Goal: Information Seeking & Learning: Learn about a topic

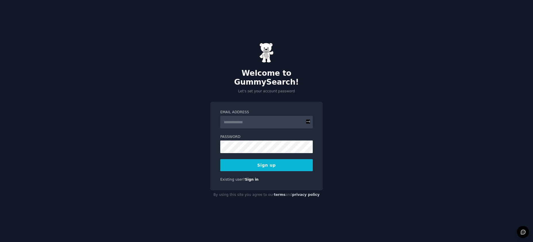
click at [277, 116] on input "Email Address" at bounding box center [266, 122] width 92 height 13
drag, startPoint x: 374, startPoint y: 110, endPoint x: 371, endPoint y: 111, distance: 3.2
click at [375, 110] on div "Welcome to GummySearch! Let's set your account password Email Address Password …" at bounding box center [266, 121] width 533 height 242
click at [271, 116] on input "Email Address" at bounding box center [266, 122] width 92 height 13
type input "**********"
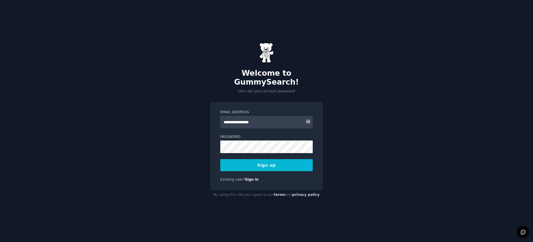
click at [278, 163] on button "Sign up" at bounding box center [266, 165] width 92 height 12
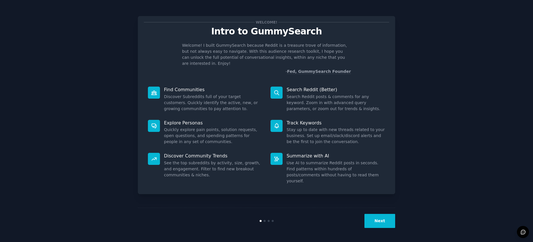
click at [383, 219] on button "Next" at bounding box center [379, 221] width 31 height 14
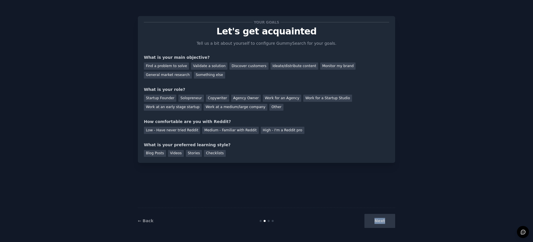
click at [383, 219] on div "Next" at bounding box center [352, 221] width 86 height 14
click at [378, 221] on div "Next" at bounding box center [352, 221] width 86 height 14
click at [370, 221] on div "Next" at bounding box center [352, 221] width 86 height 14
click at [168, 68] on div "Find a problem to solve" at bounding box center [166, 66] width 45 height 7
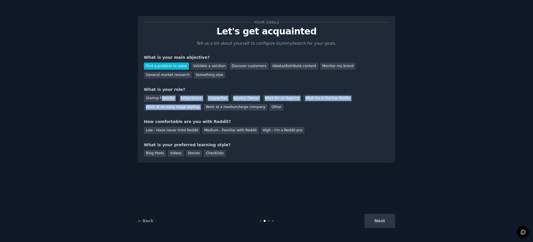
drag, startPoint x: 161, startPoint y: 99, endPoint x: 242, endPoint y: 114, distance: 82.2
click at [202, 109] on div "Startup Founder Solopreneur Copywriter Agency Owner Work for an Agency Work for…" at bounding box center [266, 102] width 245 height 18
drag, startPoint x: 284, startPoint y: 109, endPoint x: 260, endPoint y: 107, distance: 24.2
click at [283, 109] on div "Startup Founder Solopreneur Copywriter Agency Owner Work for an Agency Work for…" at bounding box center [266, 102] width 245 height 18
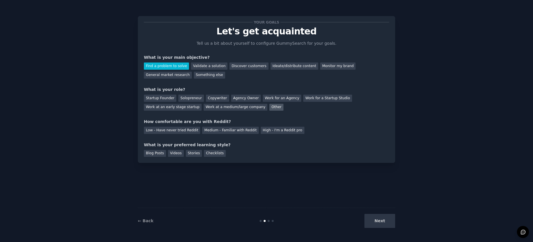
click at [269, 107] on div "Other" at bounding box center [276, 107] width 14 height 7
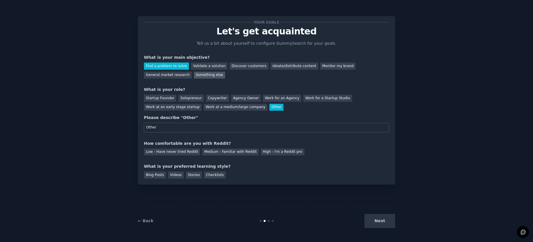
type input "Other"
click at [202, 72] on div "Something else" at bounding box center [209, 75] width 31 height 7
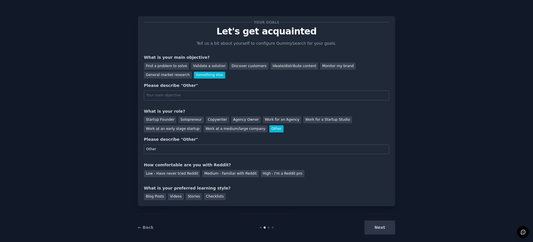
click at [184, 98] on input "text" at bounding box center [266, 96] width 245 height 10
type input "Other"
click at [274, 171] on div "High - I'm a Reddit pro" at bounding box center [283, 173] width 44 height 7
click at [380, 222] on div "Next" at bounding box center [352, 228] width 86 height 14
click at [159, 195] on div "Blog Posts" at bounding box center [155, 196] width 22 height 7
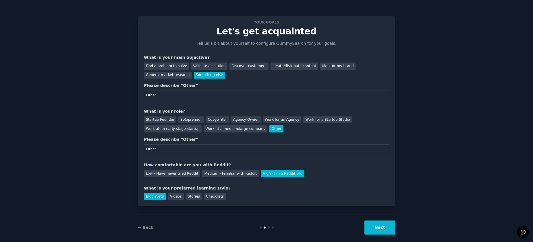
click at [374, 224] on button "Next" at bounding box center [379, 228] width 31 height 14
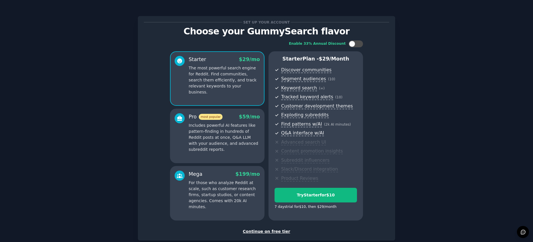
scroll to position [18, 0]
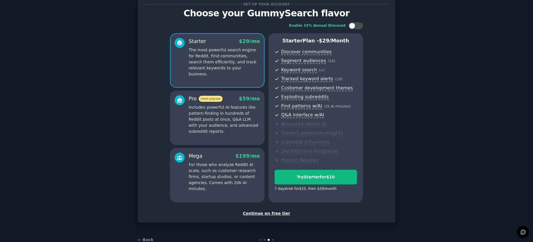
click at [275, 212] on div "Continue on free tier" at bounding box center [266, 214] width 245 height 6
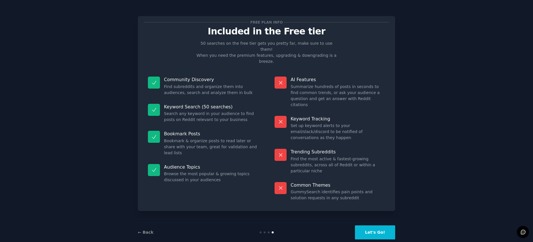
click at [381, 226] on button "Let's Go!" at bounding box center [375, 233] width 40 height 14
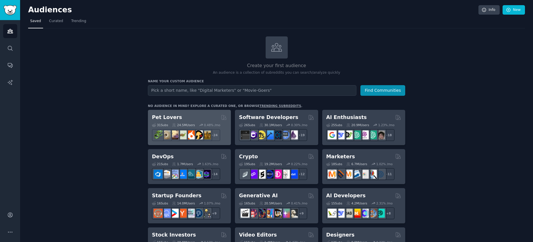
click at [171, 116] on h2 "Pet Lovers" at bounding box center [167, 117] width 30 height 7
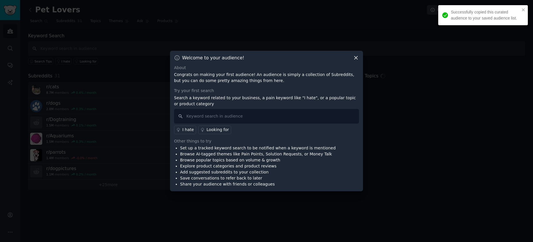
click at [356, 55] on icon at bounding box center [356, 58] width 6 height 6
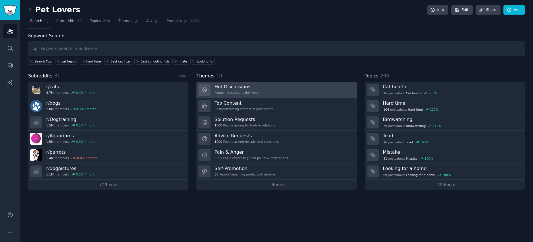
click at [231, 86] on h3 "Hot Discussions" at bounding box center [236, 87] width 45 height 6
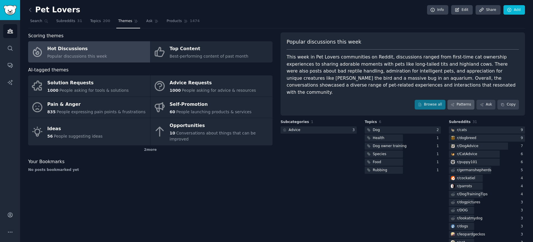
click at [457, 100] on link "Patterns" at bounding box center [460, 105] width 27 height 10
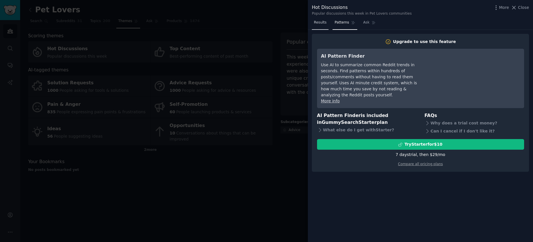
click at [323, 21] on span "Results" at bounding box center [320, 22] width 13 height 5
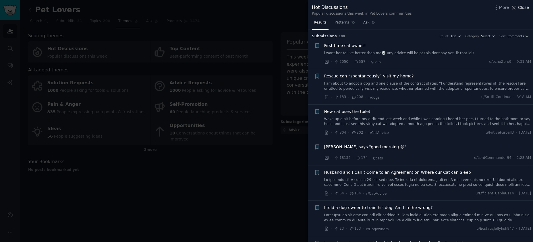
click at [525, 5] on span "Close" at bounding box center [523, 8] width 11 height 6
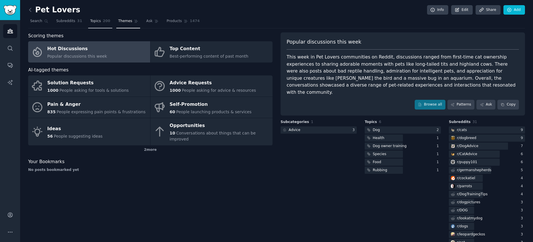
click at [95, 22] on span "Topics" at bounding box center [95, 21] width 11 height 5
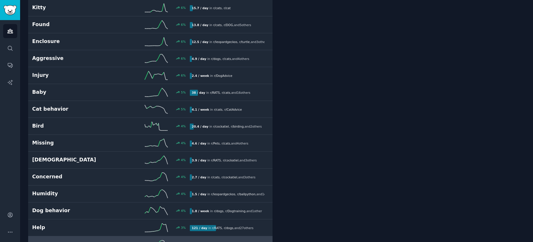
scroll to position [1568, 0]
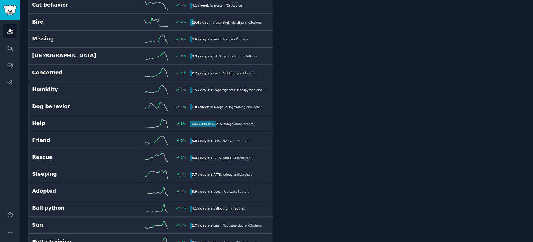
drag, startPoint x: 531, startPoint y: 120, endPoint x: 489, endPoint y: 161, distance: 58.2
click at [528, 178] on div "Pet Lovers Info Edit Share Add Search Subreddits 31 Topics 200 Themes Ask Produ…" at bounding box center [276, 158] width 512 height 3452
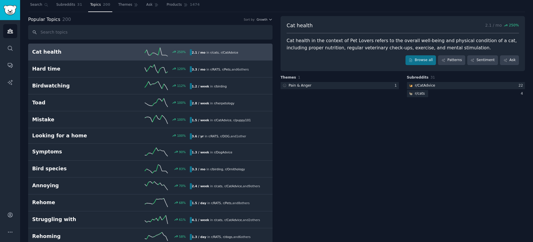
scroll to position [0, 0]
